Goal: Task Accomplishment & Management: Manage account settings

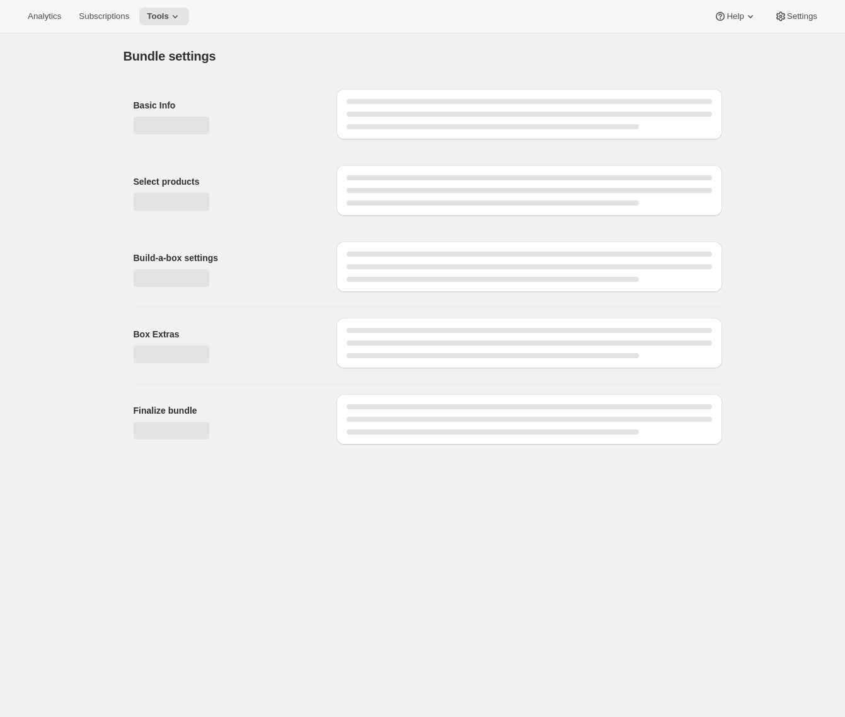
type input "Plan [PERSON_NAME]"
radio input "true"
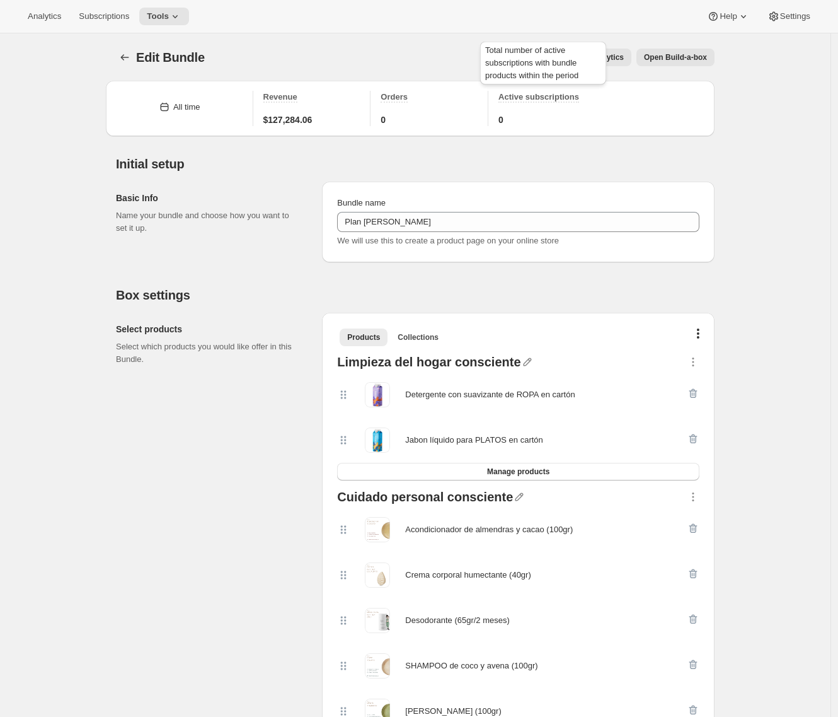
click at [608, 59] on div "Total number of active subscriptions with bundle products within the period" at bounding box center [543, 65] width 131 height 53
click at [616, 62] on span "Analytics" at bounding box center [607, 57] width 33 height 10
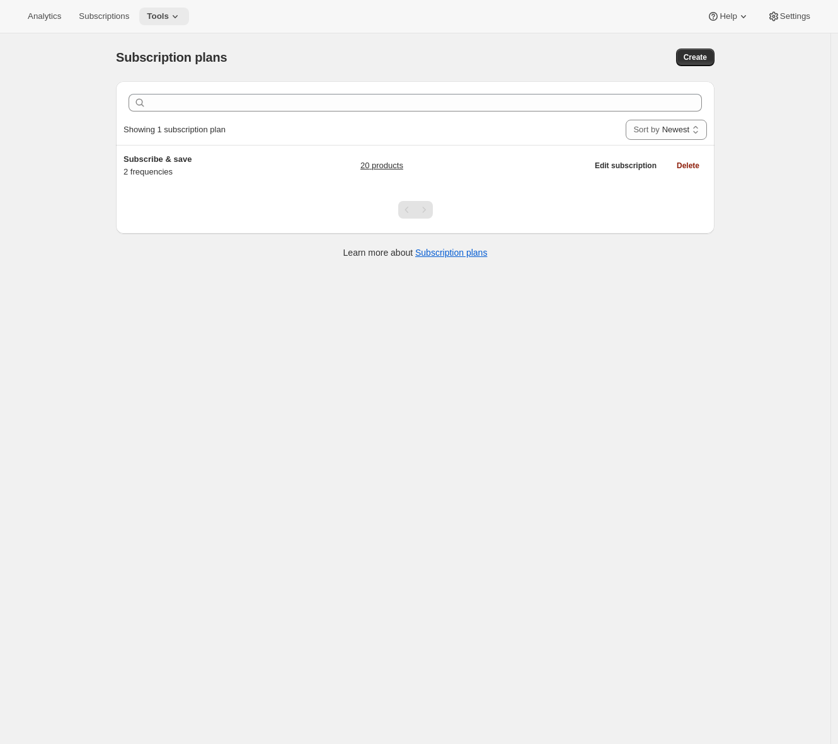
click at [177, 16] on icon at bounding box center [175, 16] width 13 height 13
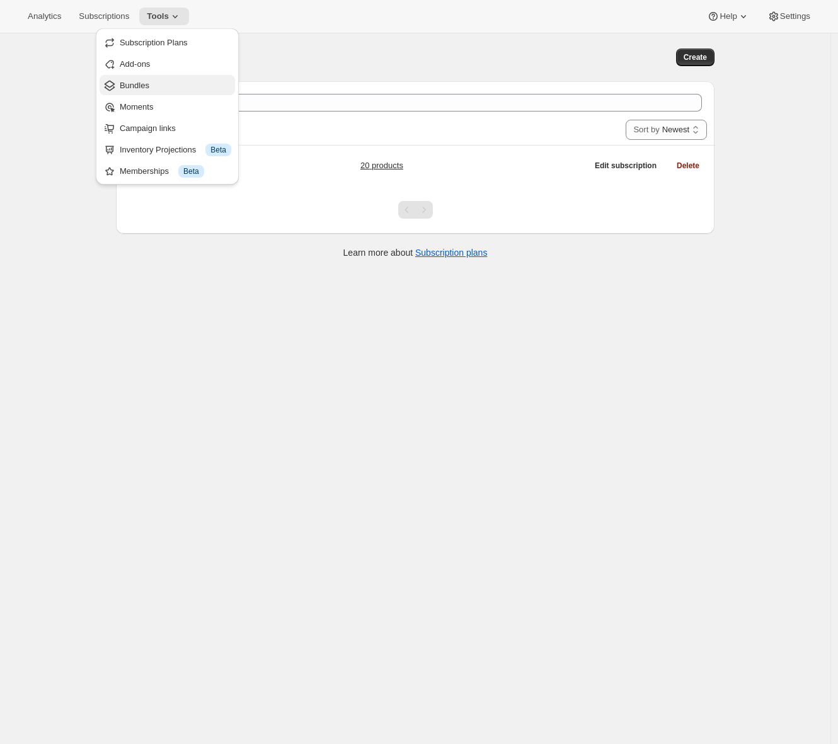
click at [156, 91] on button "Bundles" at bounding box center [168, 85] width 136 height 20
